Goal: Check status: Check status

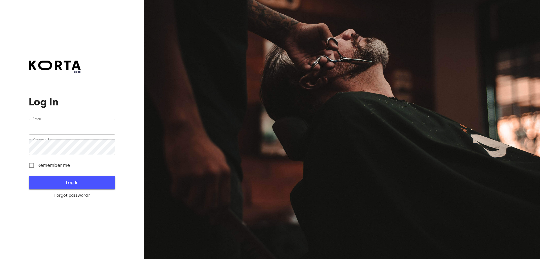
type input "[EMAIL_ADDRESS][DOMAIN_NAME]"
click at [91, 176] on button "Log In" at bounding box center [72, 183] width 86 height 14
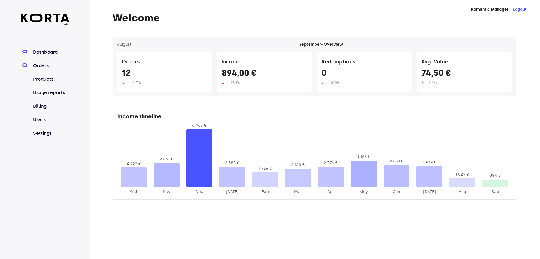
click at [44, 65] on link "Orders" at bounding box center [50, 65] width 37 height 7
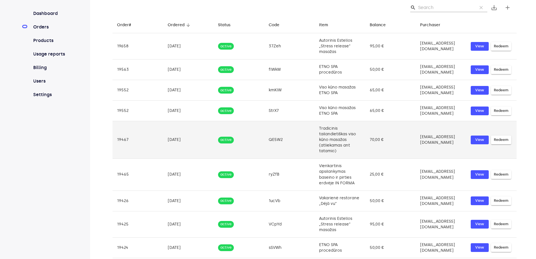
scroll to position [73, 0]
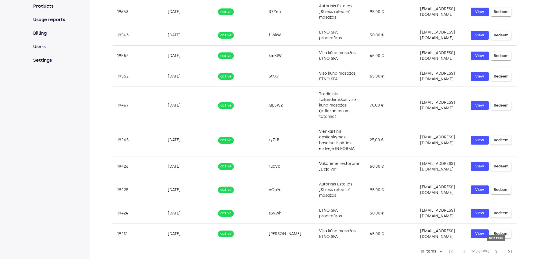
click at [498, 251] on span "chevron_right" at bounding box center [496, 251] width 7 height 7
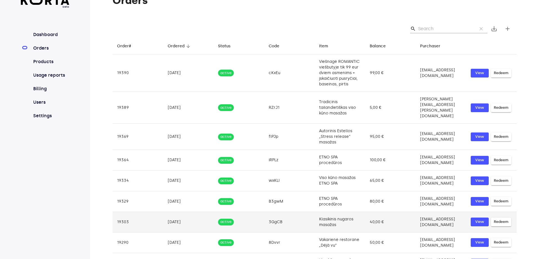
scroll to position [0, 0]
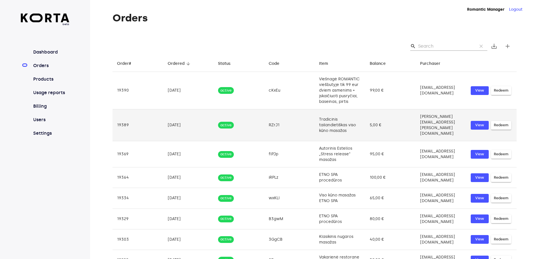
click at [290, 131] on td "RZrJ1" at bounding box center [289, 125] width 51 height 32
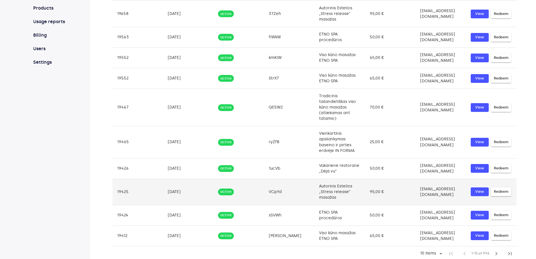
scroll to position [73, 0]
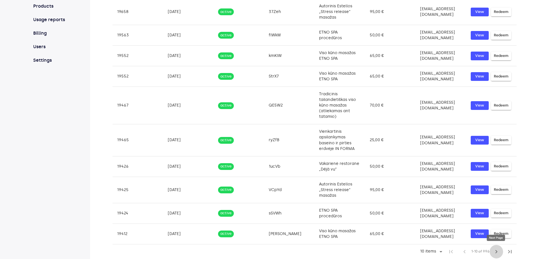
click at [497, 251] on span "chevron_right" at bounding box center [496, 251] width 7 height 7
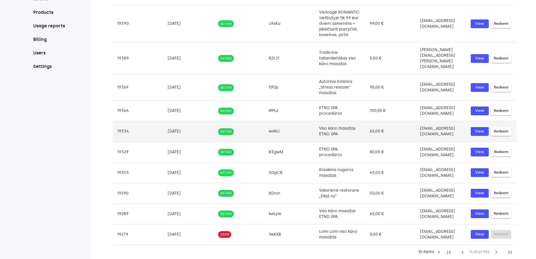
scroll to position [67, 0]
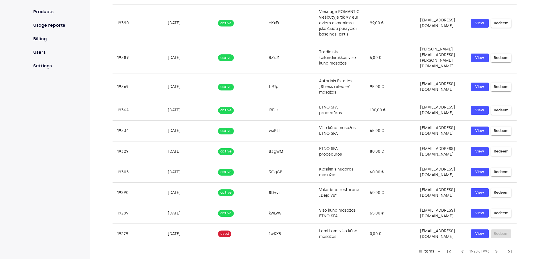
click at [463, 250] on span "chevron_left" at bounding box center [462, 251] width 7 height 7
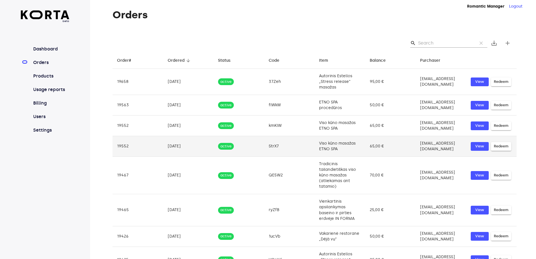
scroll to position [0, 0]
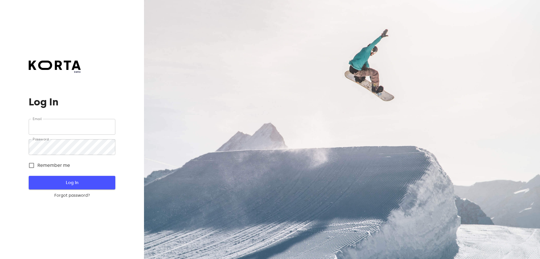
type input "[EMAIL_ADDRESS][DOMAIN_NAME]"
click at [102, 185] on span "Log In" at bounding box center [72, 182] width 68 height 7
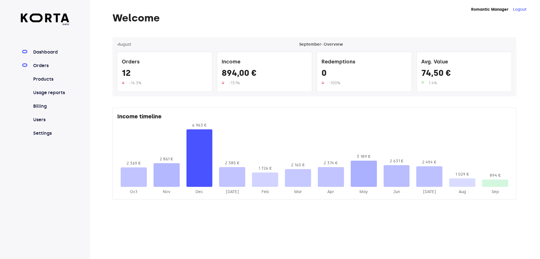
click at [37, 64] on link "Orders" at bounding box center [50, 65] width 37 height 7
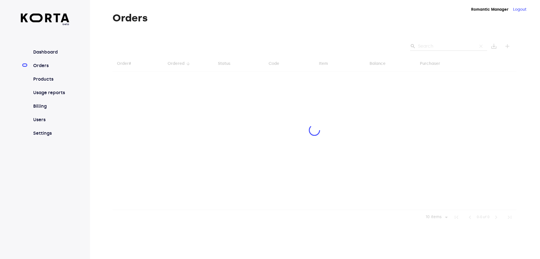
click at [431, 47] on div at bounding box center [315, 130] width 404 height 187
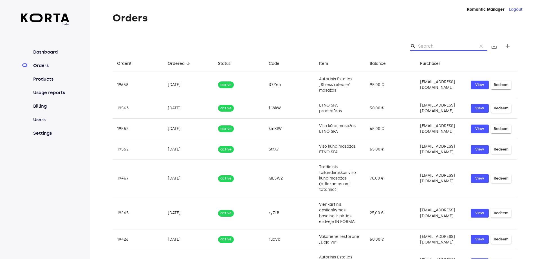
click at [427, 46] on input "Search" at bounding box center [445, 46] width 55 height 9
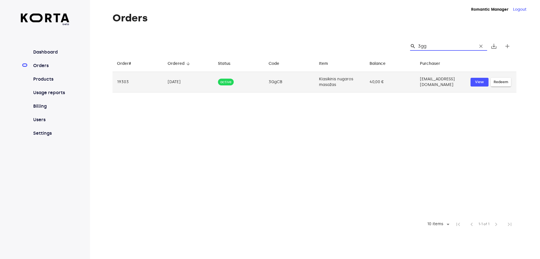
type input "3gg"
click at [298, 82] on td "3GgCB" at bounding box center [289, 82] width 51 height 21
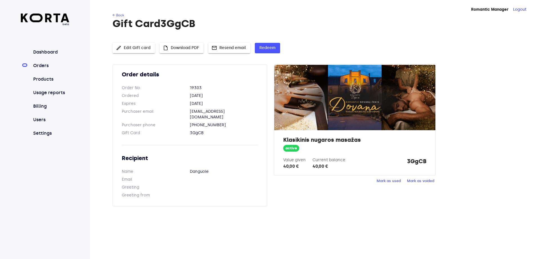
click at [384, 179] on span "Mark as used" at bounding box center [389, 181] width 24 height 6
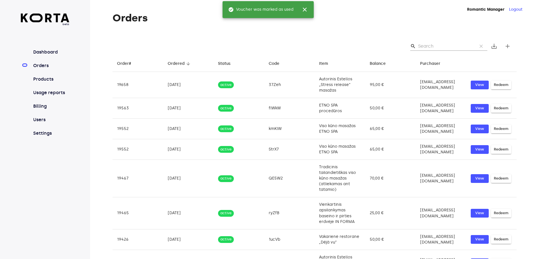
click at [425, 44] on input "Search" at bounding box center [445, 46] width 55 height 9
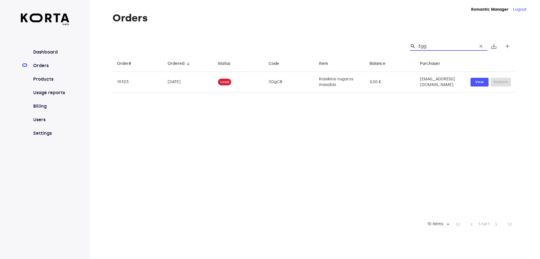
type input "3gg"
